Goal: Consume media (video, audio): Consume media (video, audio)

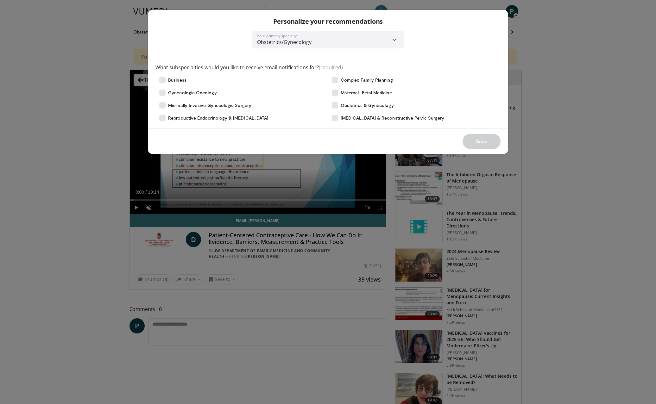
click at [60, 137] on div "**********" at bounding box center [328, 202] width 656 height 404
click at [163, 117] on icon at bounding box center [162, 118] width 6 height 6
click at [335, 105] on icon at bounding box center [335, 105] width 6 height 6
click at [336, 92] on icon at bounding box center [335, 93] width 6 height 6
click at [335, 78] on icon at bounding box center [335, 80] width 6 height 6
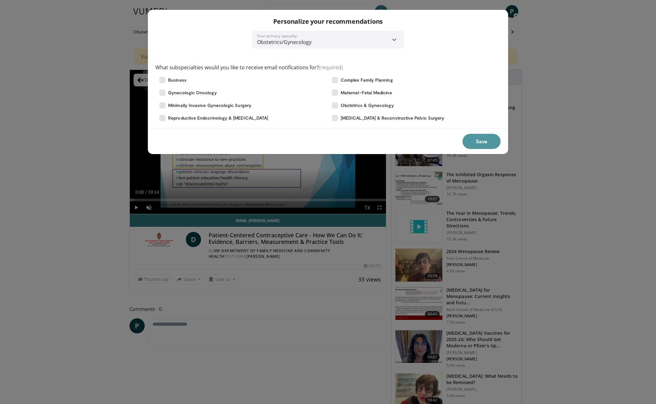
click at [475, 142] on button "Save" at bounding box center [481, 141] width 38 height 15
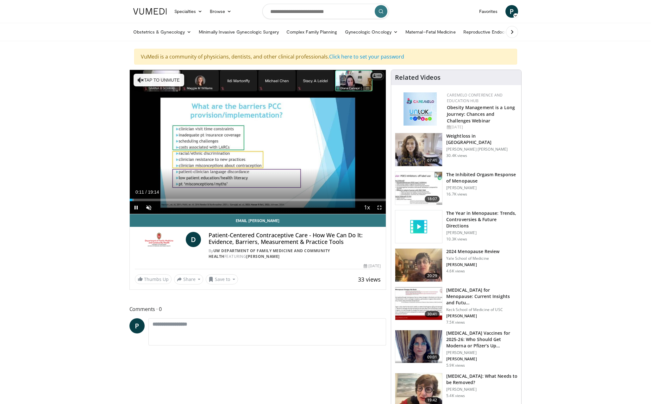
click at [136, 208] on span "Video Player" at bounding box center [136, 207] width 13 height 13
